Goal: Task Accomplishment & Management: Understand process/instructions

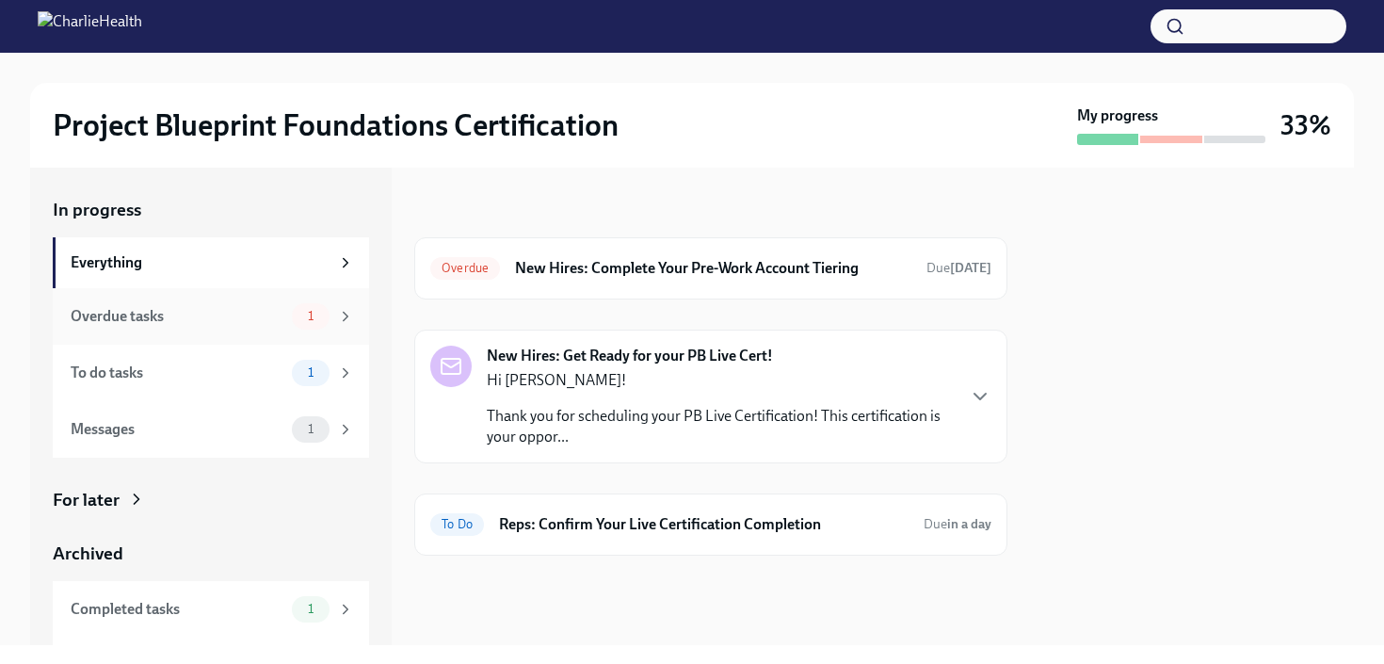
click at [137, 309] on div "Overdue tasks" at bounding box center [178, 316] width 214 height 21
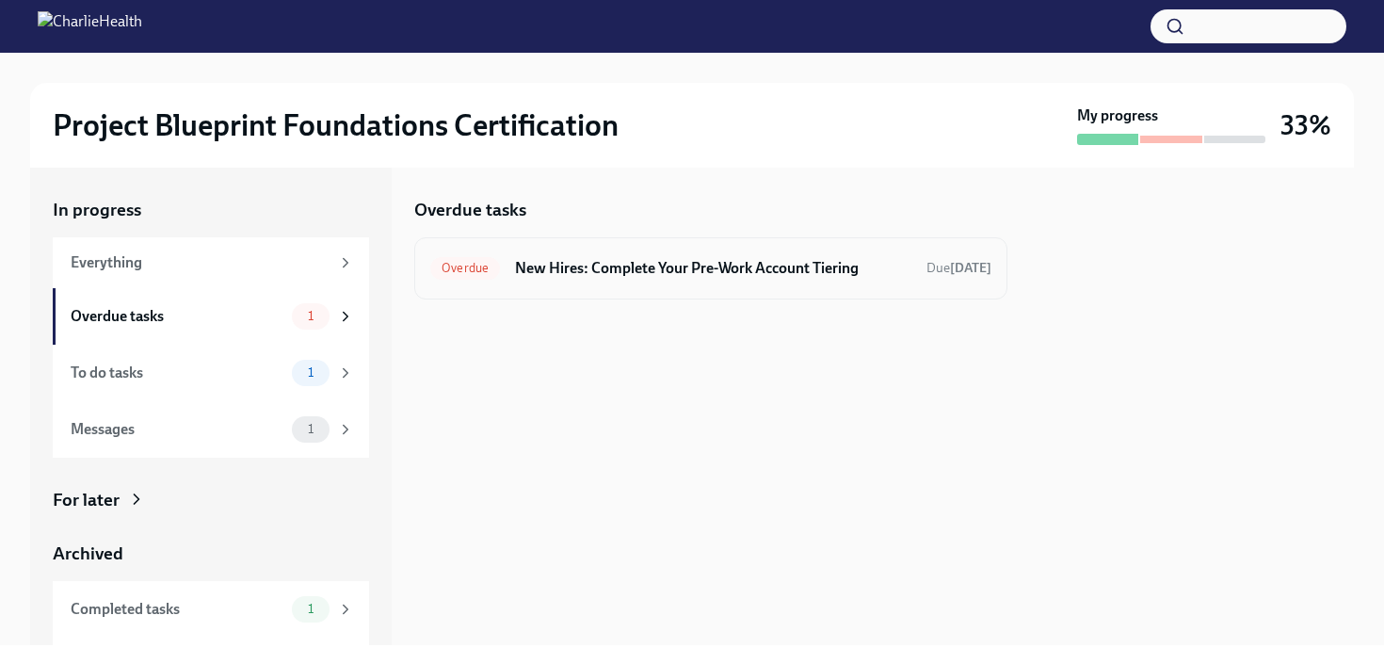
click at [601, 270] on h6 "New Hires: Complete Your Pre-Work Account Tiering" at bounding box center [713, 268] width 396 height 21
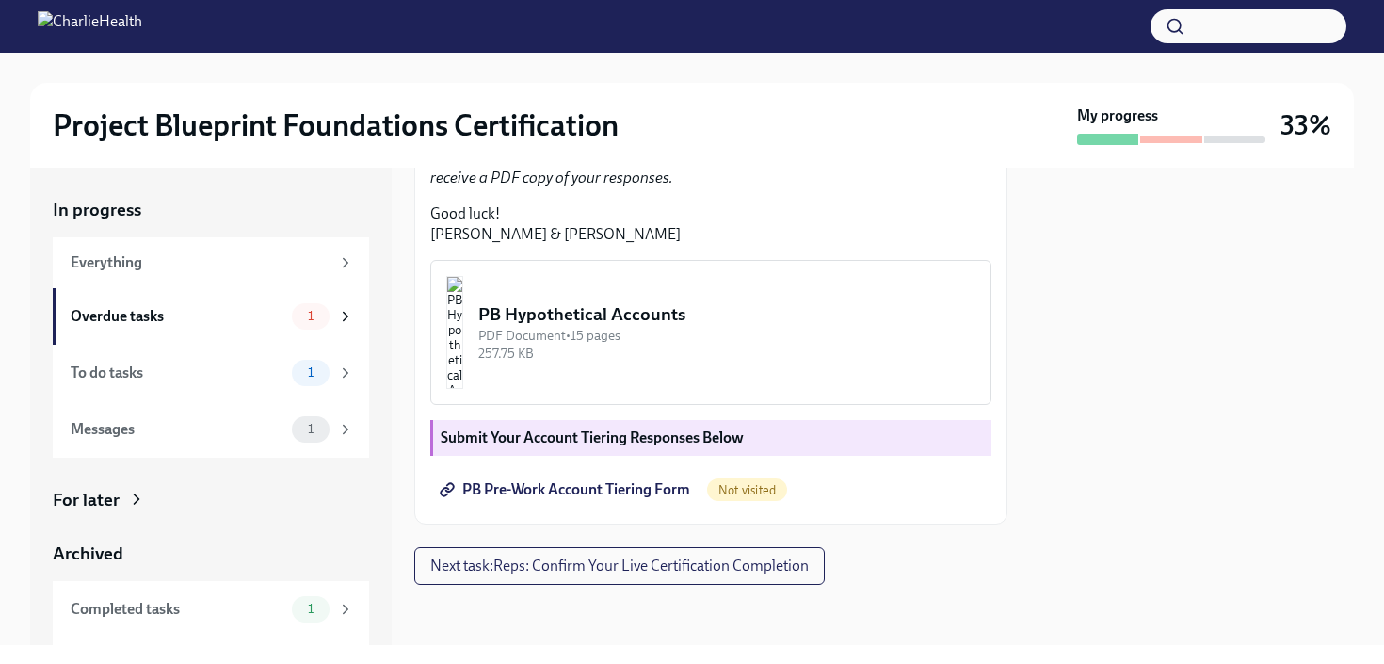
scroll to position [499, 0]
click at [679, 345] on div "PDF Document • 15 pages" at bounding box center [726, 336] width 497 height 18
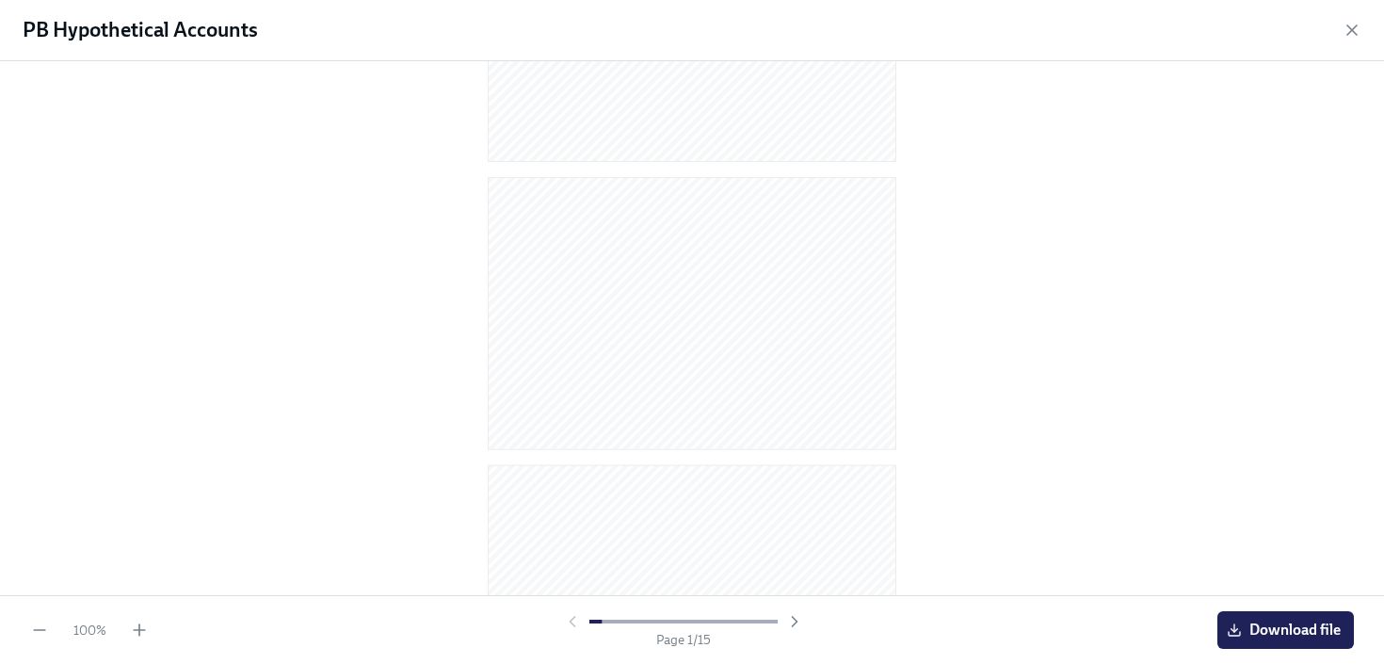
scroll to position [0, 0]
click at [1251, 631] on span "Download file" at bounding box center [1285, 629] width 110 height 19
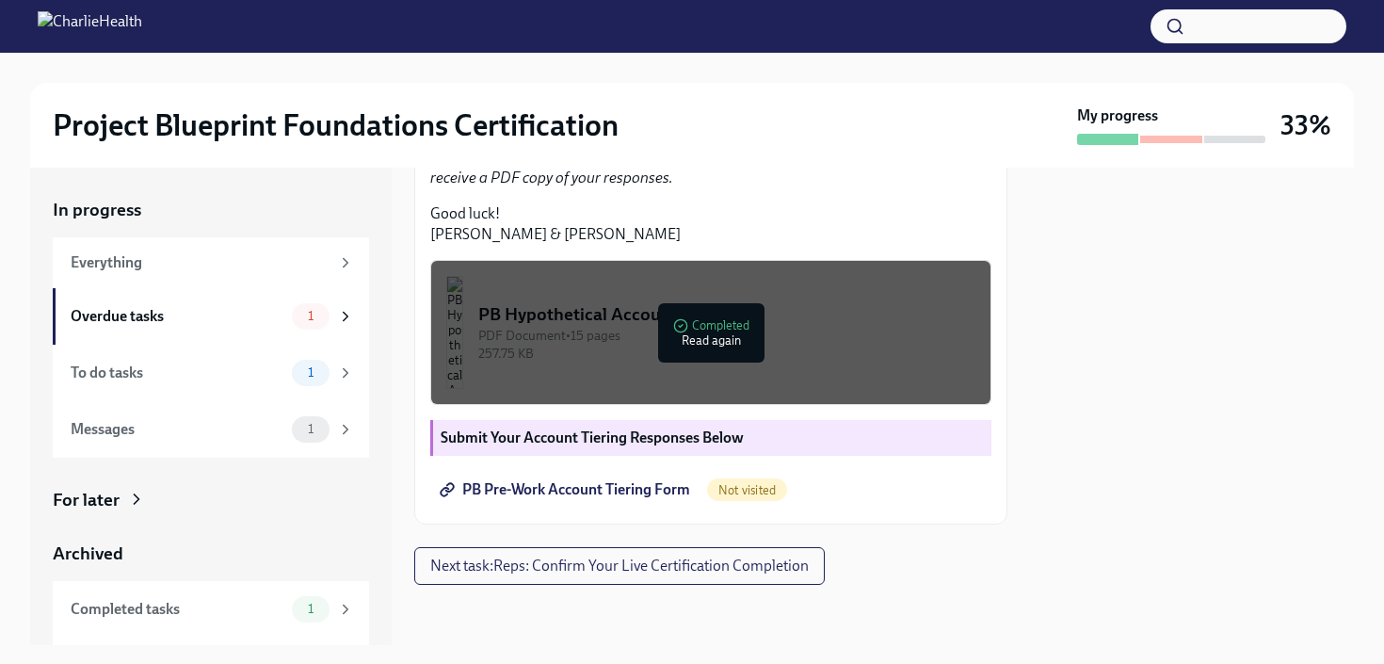
scroll to position [585, 0]
click at [633, 499] on span "PB Pre-Work Account Tiering Form" at bounding box center [566, 489] width 247 height 19
